Goal: Find specific page/section: Find specific page/section

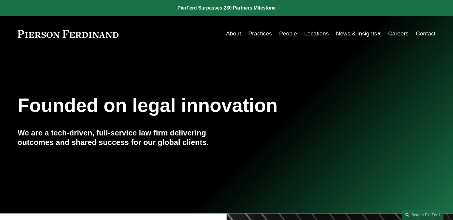
click at [285, 31] on link "People" at bounding box center [288, 33] width 18 height 11
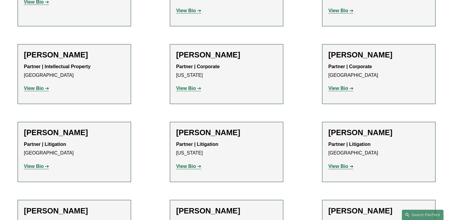
scroll to position [162, 0]
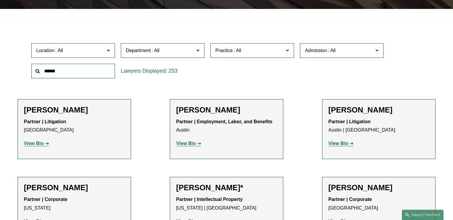
click at [210, 67] on div "Location All Atlanta Austin Boston Charlotte Chicago Cincinnati Cleveland Colum…" at bounding box center [226, 60] width 396 height 41
